Goal: Task Accomplishment & Management: Manage account settings

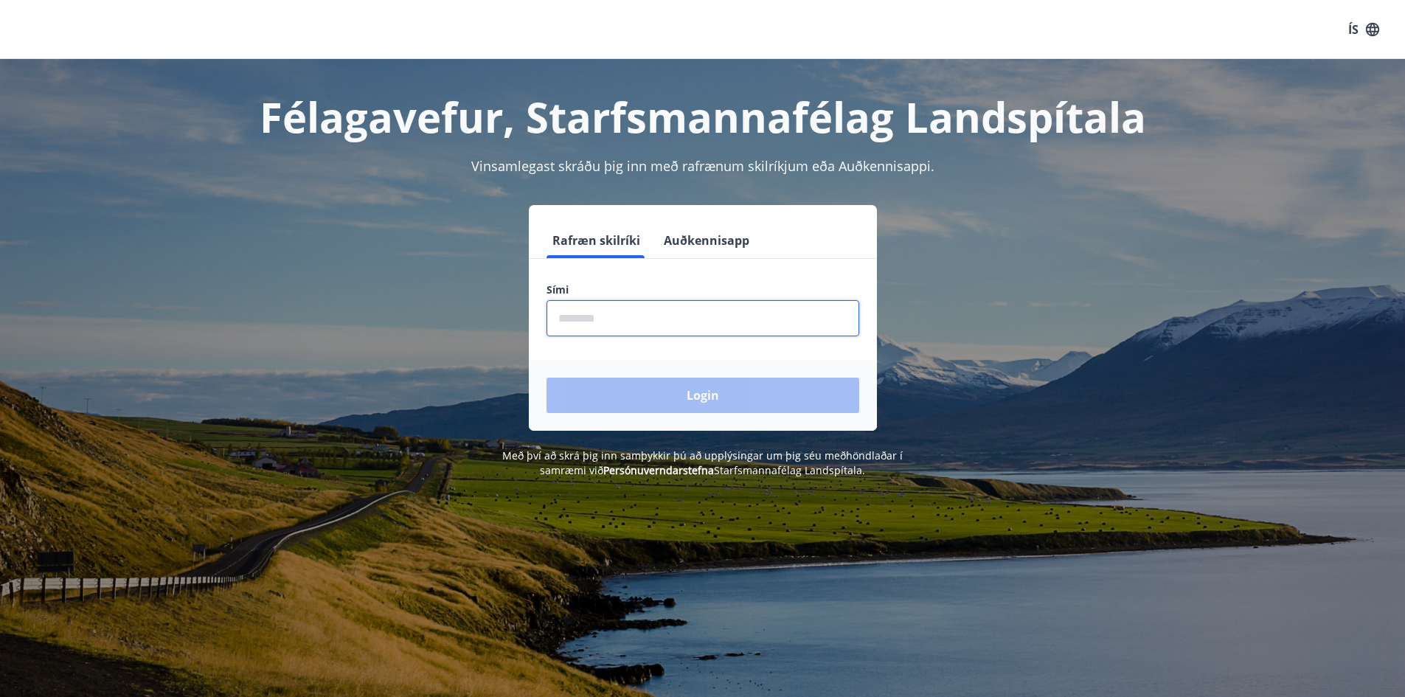
click at [611, 317] on input "phone" at bounding box center [703, 318] width 313 height 36
type input "********"
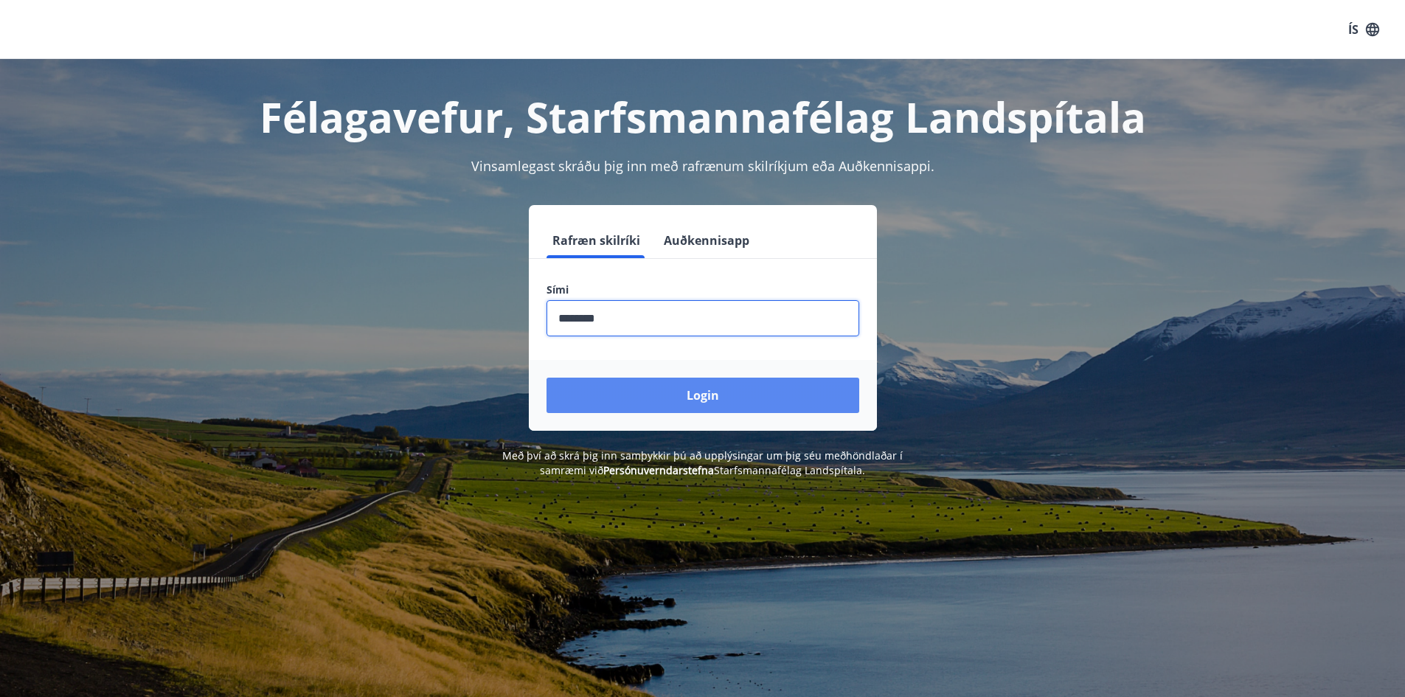
drag, startPoint x: 691, startPoint y: 392, endPoint x: 684, endPoint y: 394, distance: 7.7
click at [690, 392] on button "Login" at bounding box center [703, 395] width 313 height 35
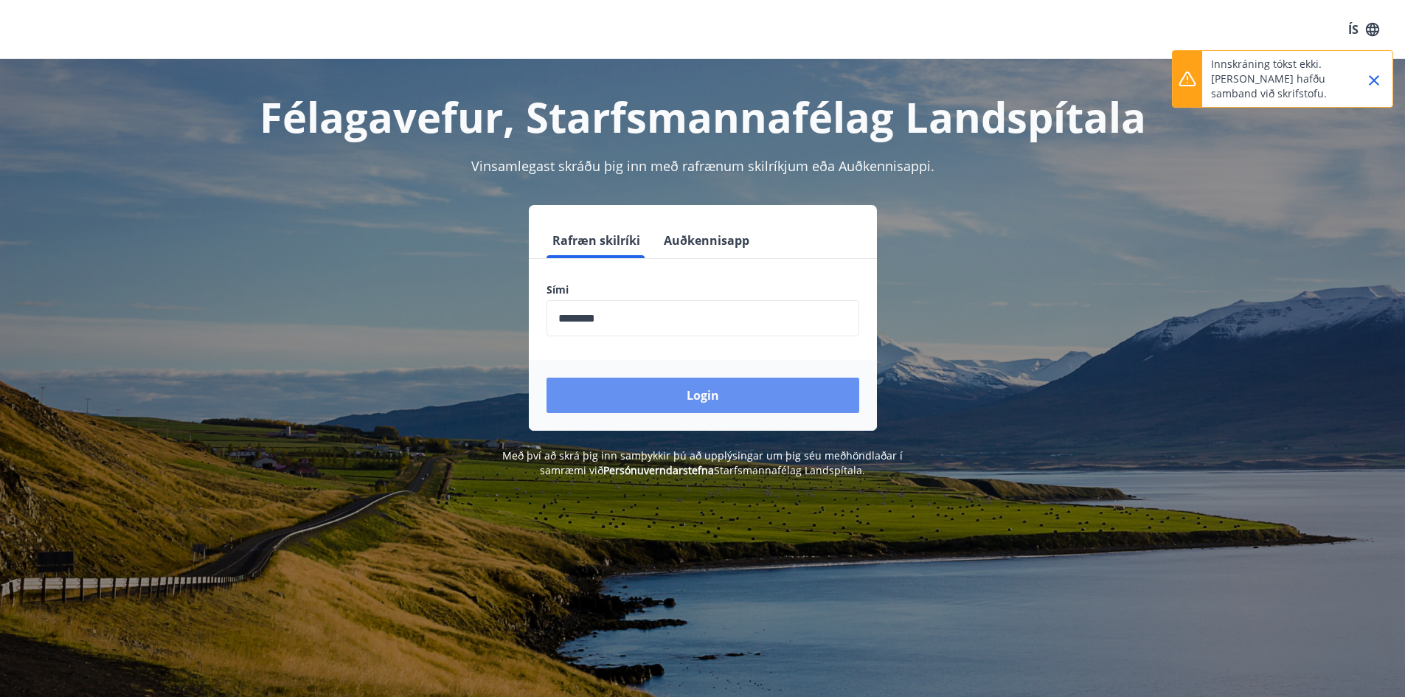
click at [684, 394] on button "Login" at bounding box center [703, 395] width 313 height 35
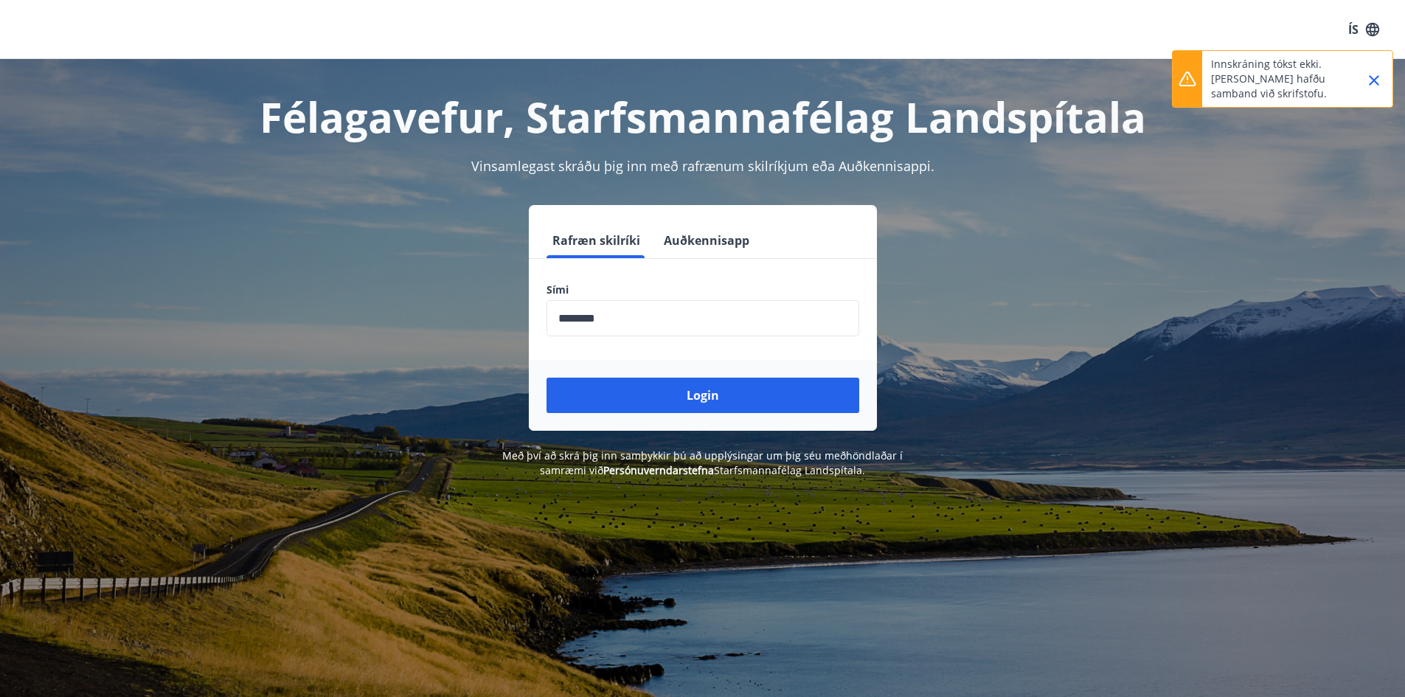
click at [1374, 77] on icon "Close" at bounding box center [1374, 81] width 18 height 18
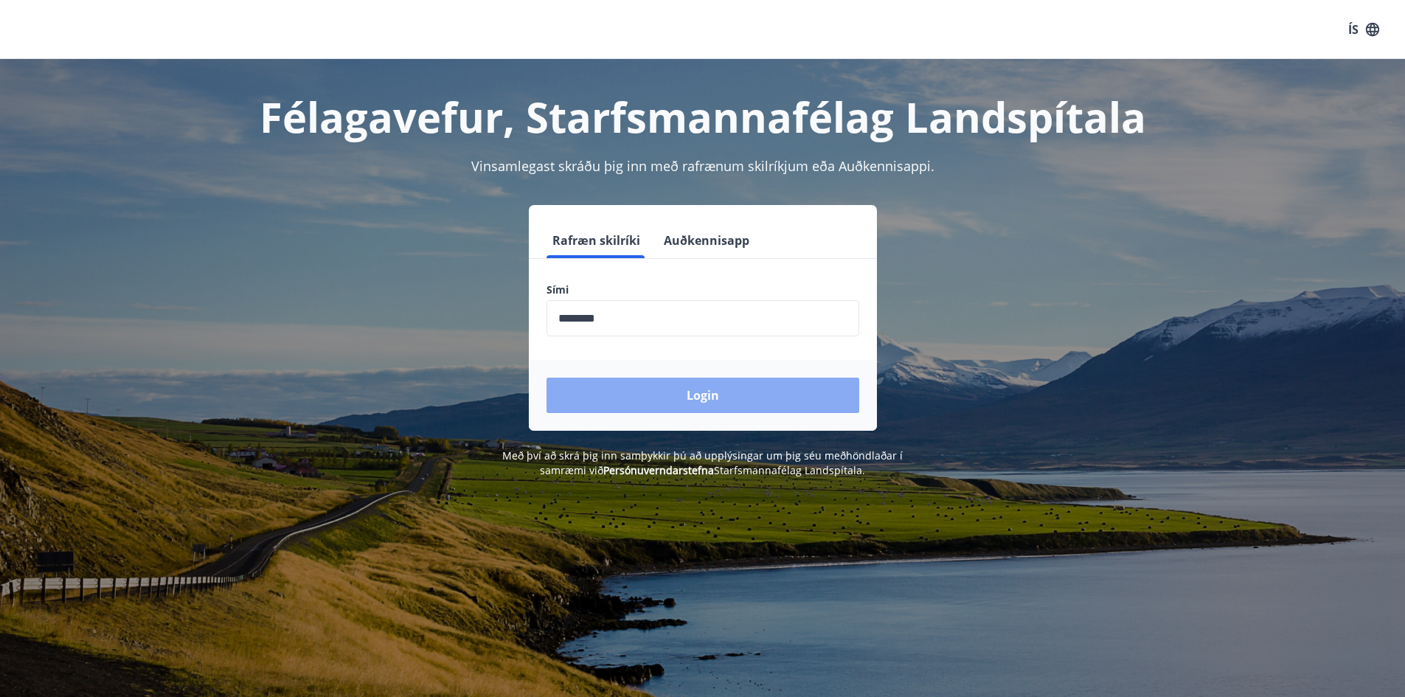
click at [705, 397] on button "Login" at bounding box center [703, 395] width 313 height 35
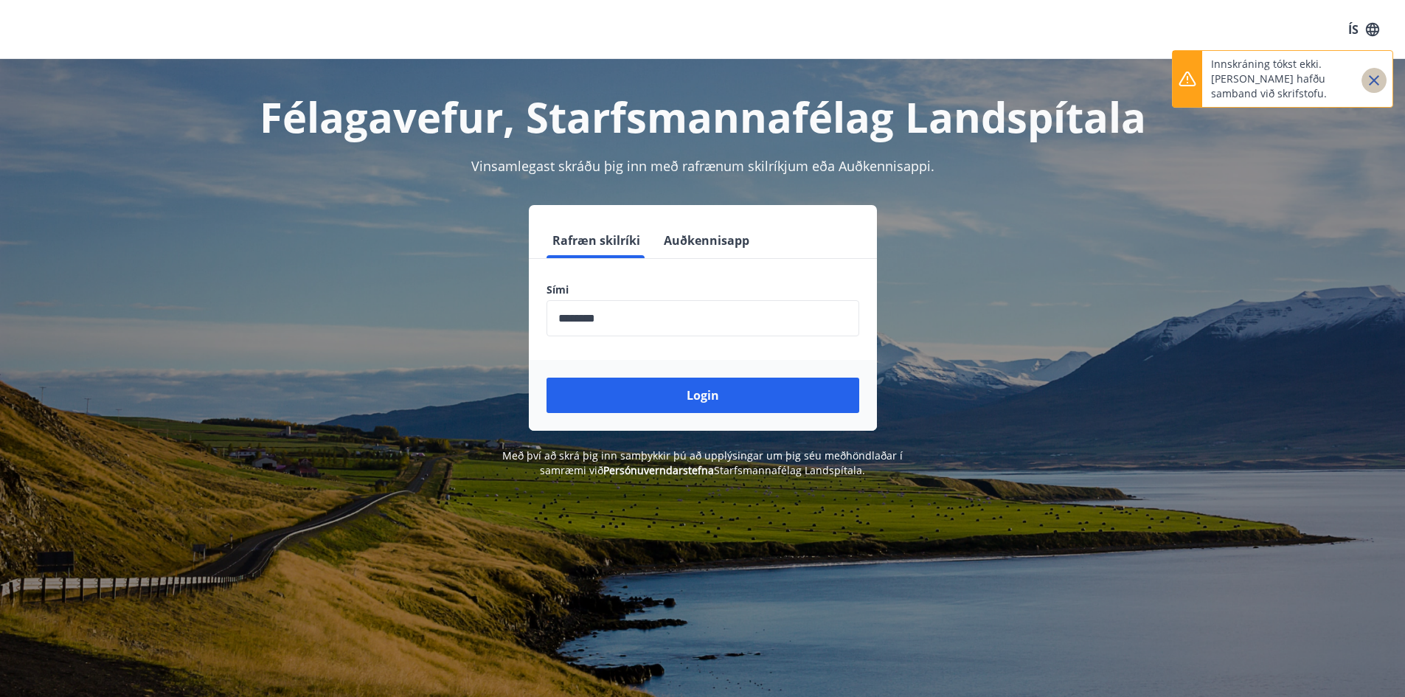
click at [1375, 84] on icon "Close" at bounding box center [1374, 81] width 18 height 18
